Goal: Register for event/course

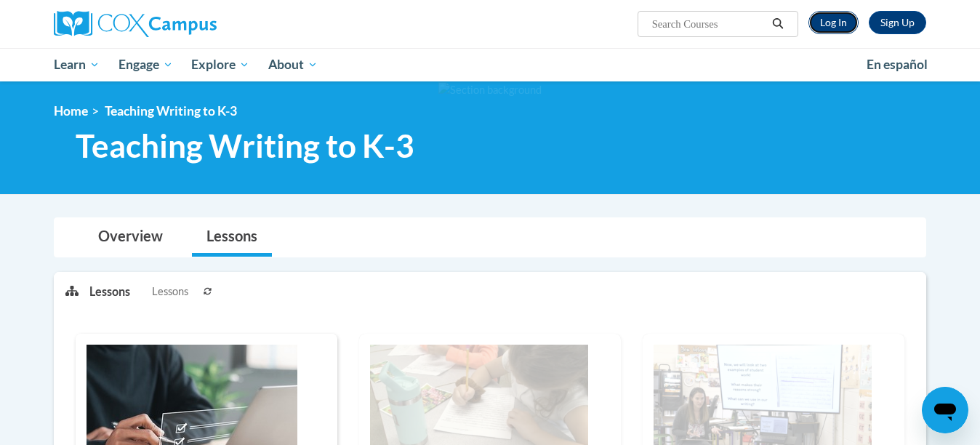
click at [834, 23] on link "Log In" at bounding box center [833, 22] width 50 height 23
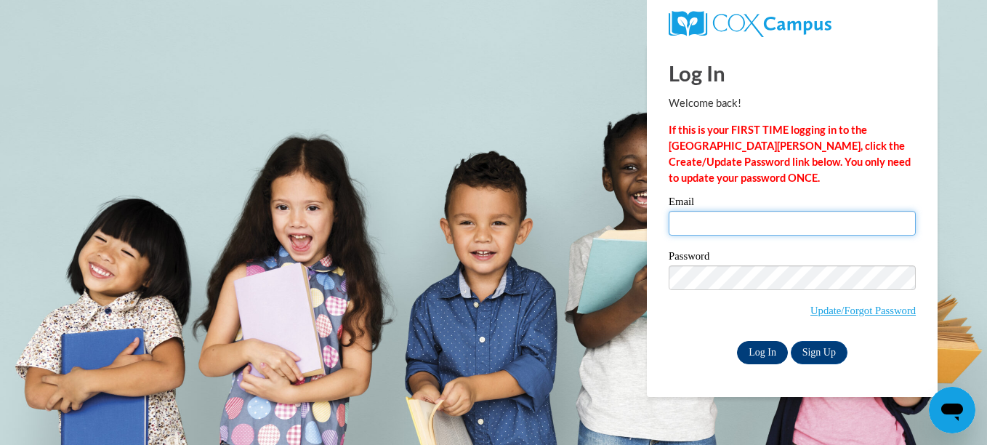
type input "cmkurimski@gmail.com"
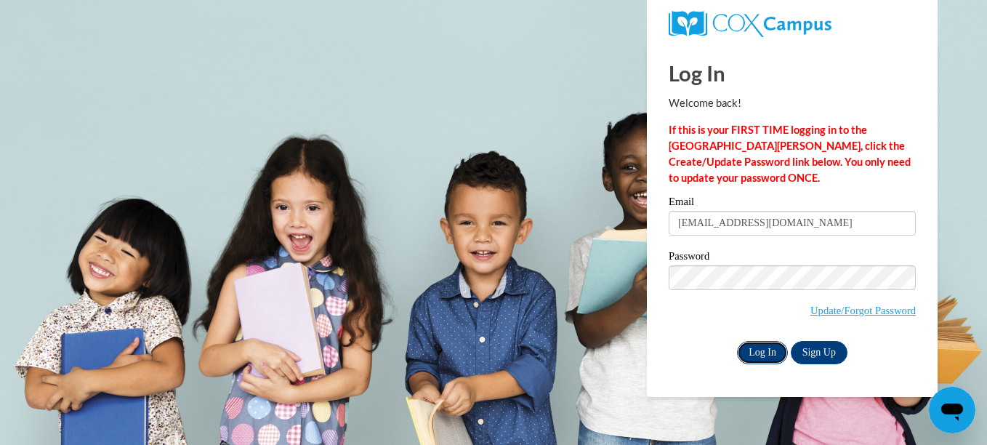
click at [754, 348] on input "Log In" at bounding box center [762, 352] width 51 height 23
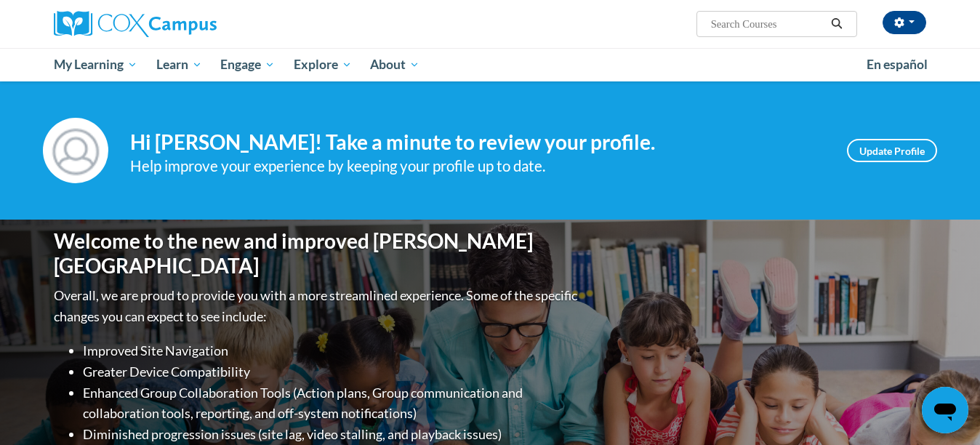
click at [799, 27] on input "Search..." at bounding box center [767, 23] width 116 height 17
type input "reading comprehension"
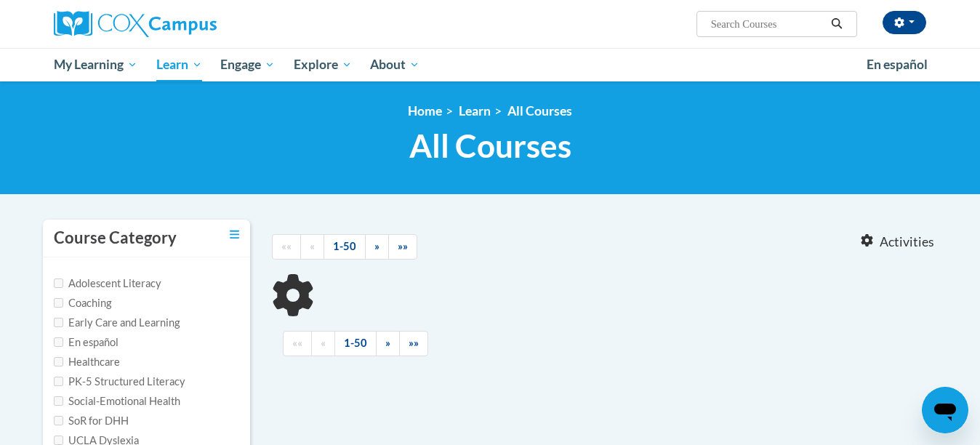
type input "reading comprehension"
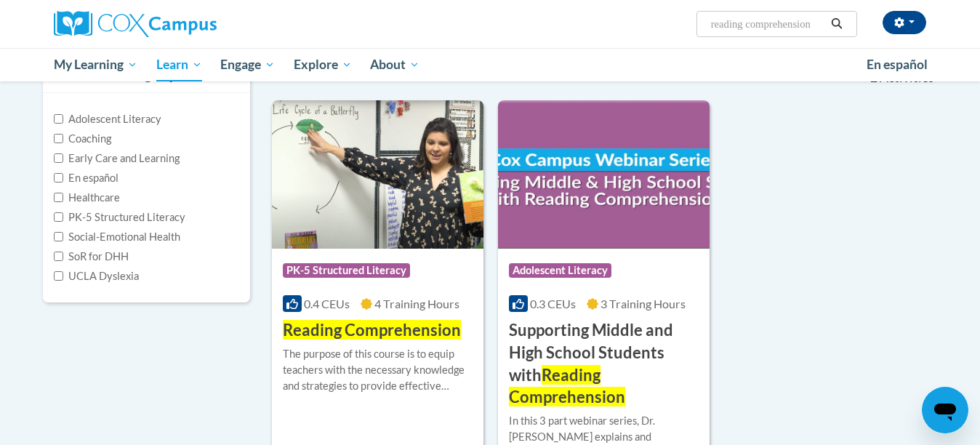
scroll to position [167, 0]
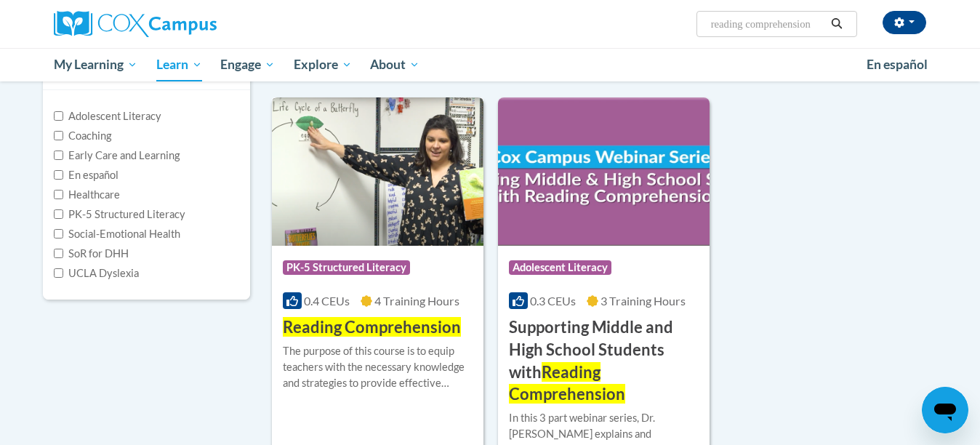
click at [390, 199] on img at bounding box center [377, 171] width 211 height 148
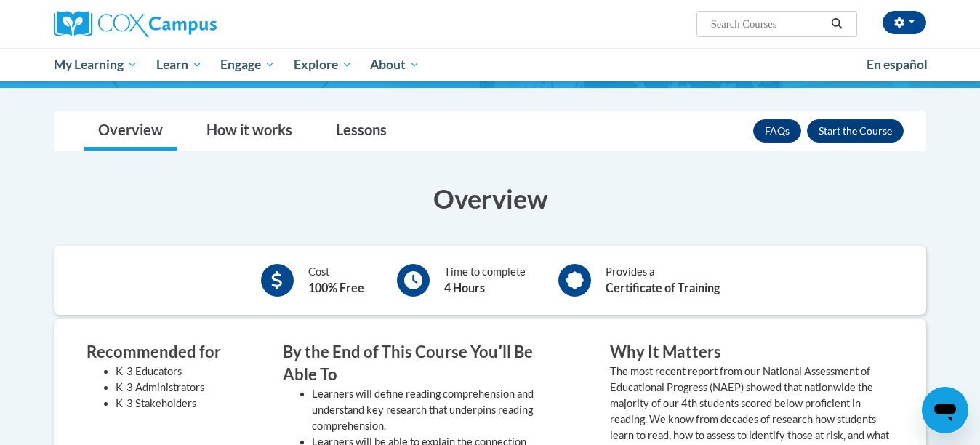
scroll to position [183, 0]
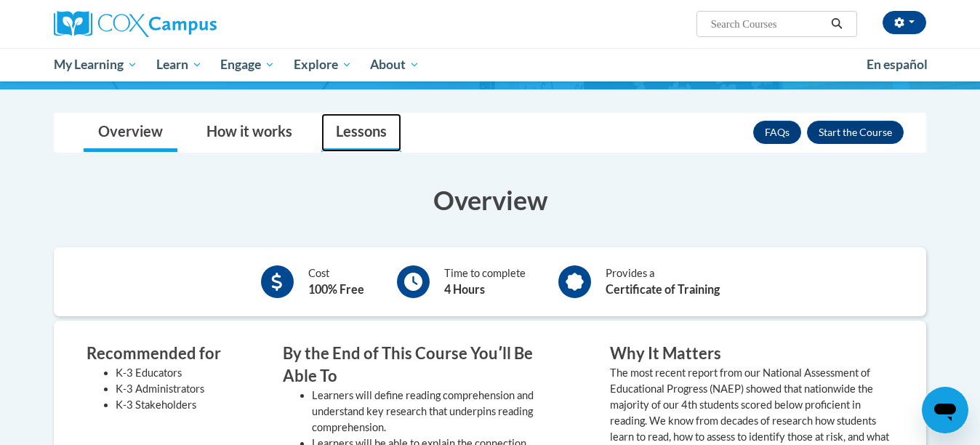
click at [350, 125] on link "Lessons" at bounding box center [361, 132] width 80 height 39
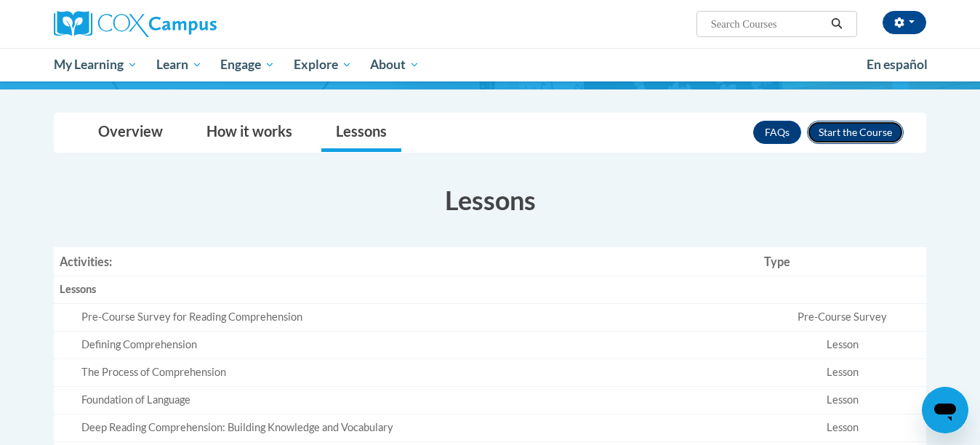
click at [852, 132] on button "Enroll" at bounding box center [855, 132] width 97 height 23
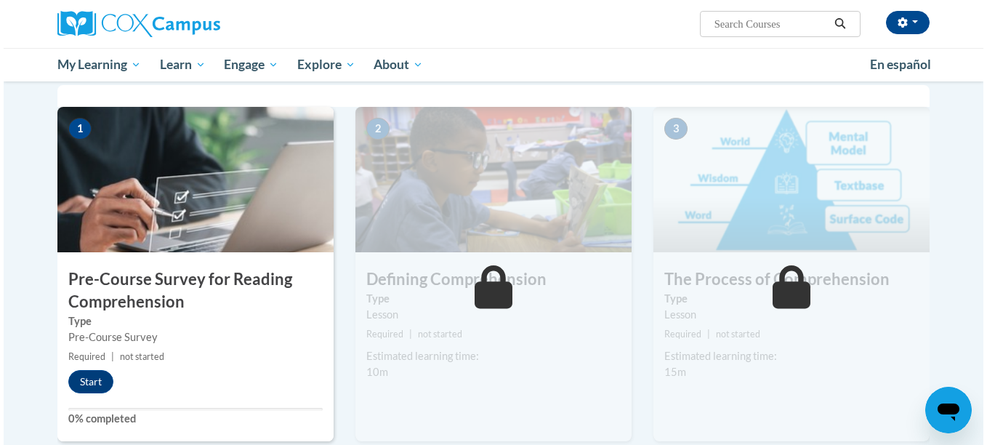
scroll to position [295, 0]
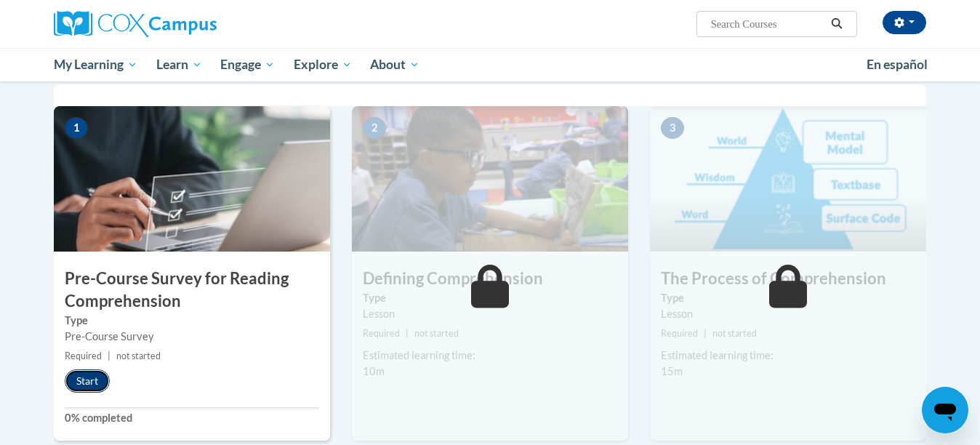
click at [79, 378] on button "Start" at bounding box center [87, 380] width 45 height 23
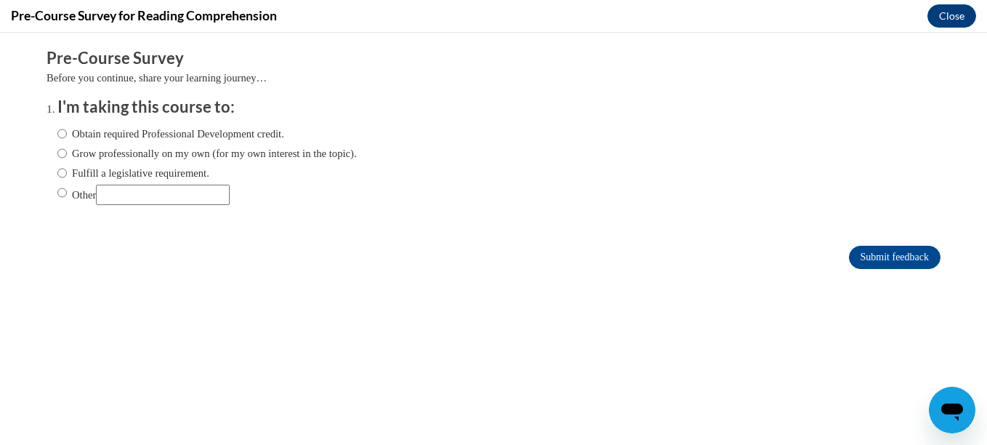
scroll to position [0, 0]
click at [57, 129] on input "Obtain required Professional Development credit." at bounding box center [61, 134] width 9 height 16
radio input "true"
click at [882, 251] on input "Submit feedback" at bounding box center [895, 257] width 92 height 23
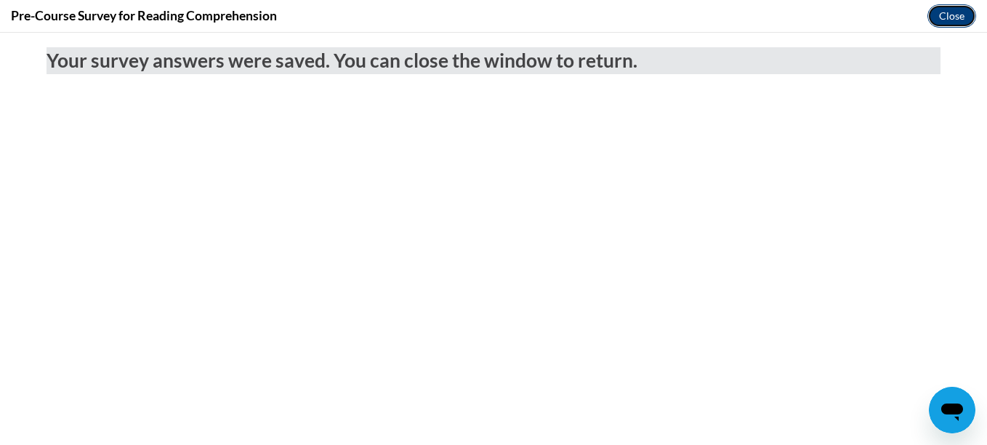
click at [943, 20] on button "Close" at bounding box center [951, 15] width 49 height 23
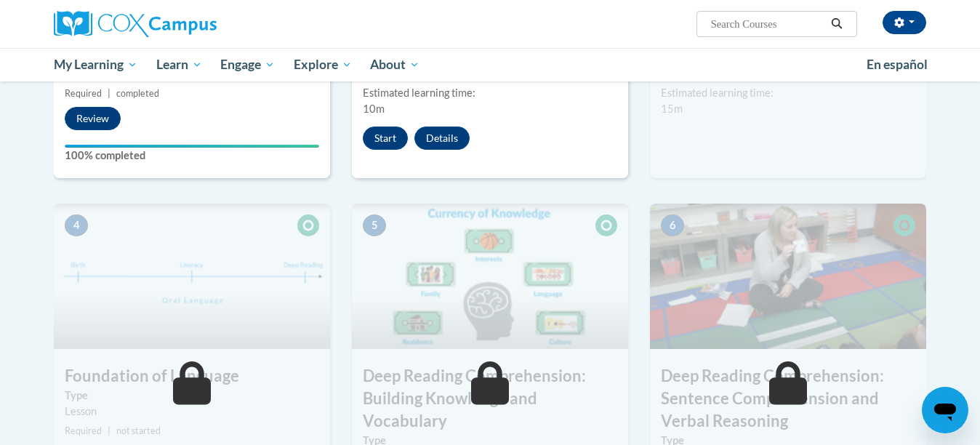
scroll to position [558, 0]
